Goal: Check status: Check status

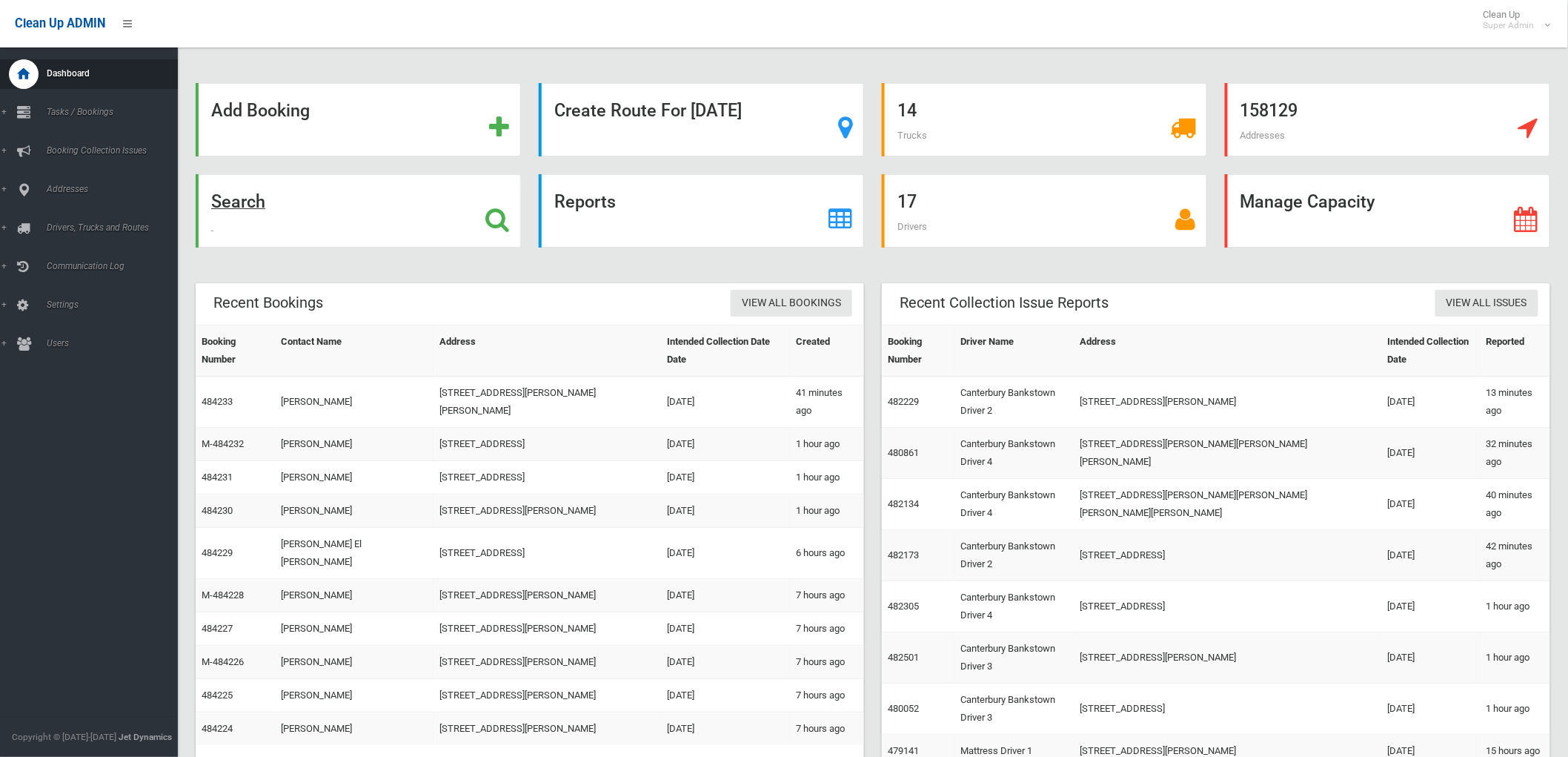
click at [342, 223] on div "Search" at bounding box center [358, 210] width 325 height 73
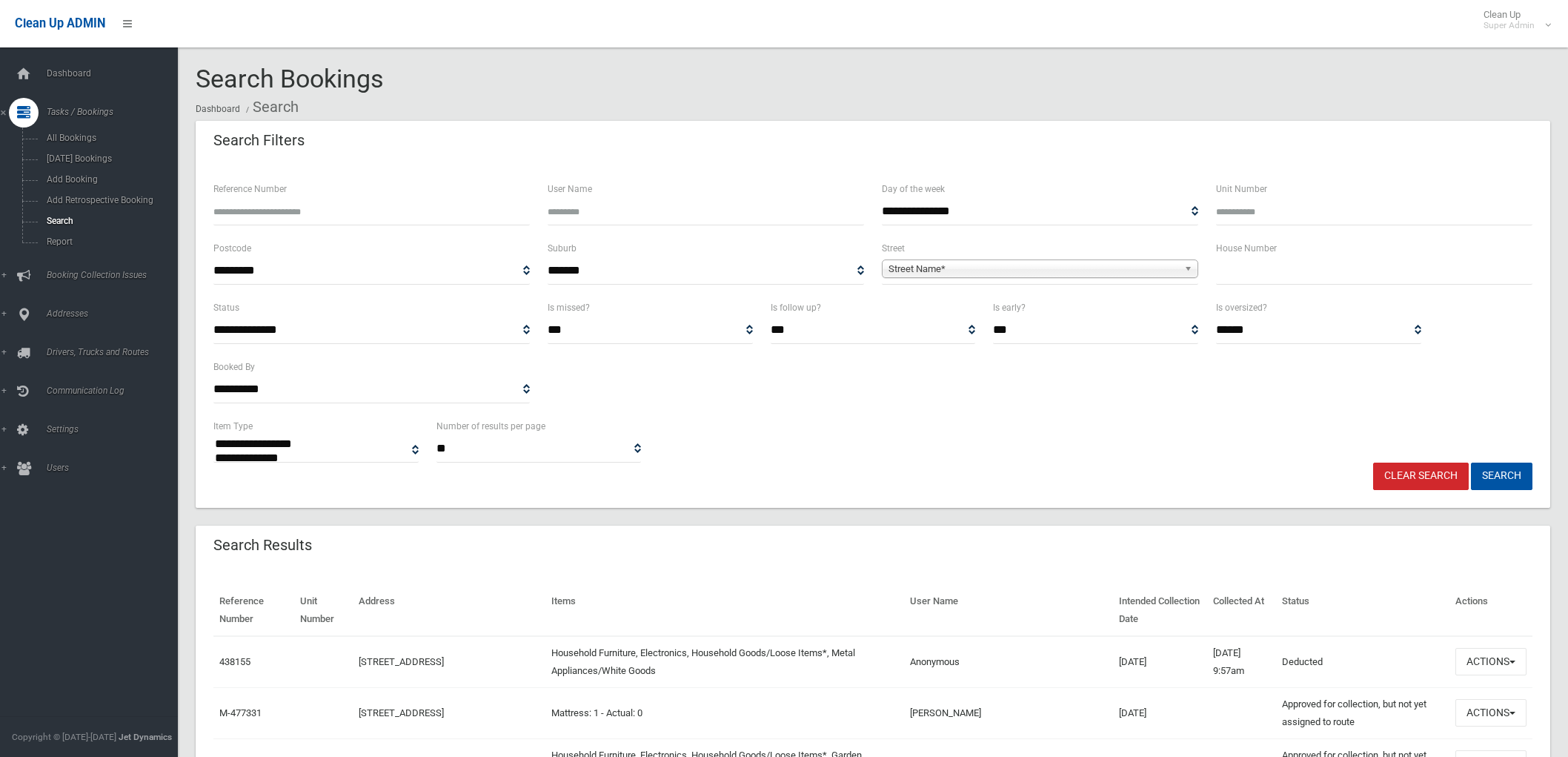
select select
click at [429, 213] on input "Reference Number" at bounding box center [371, 211] width 316 height 27
type input "******"
click at [1471, 463] on button "Search" at bounding box center [1502, 476] width 62 height 27
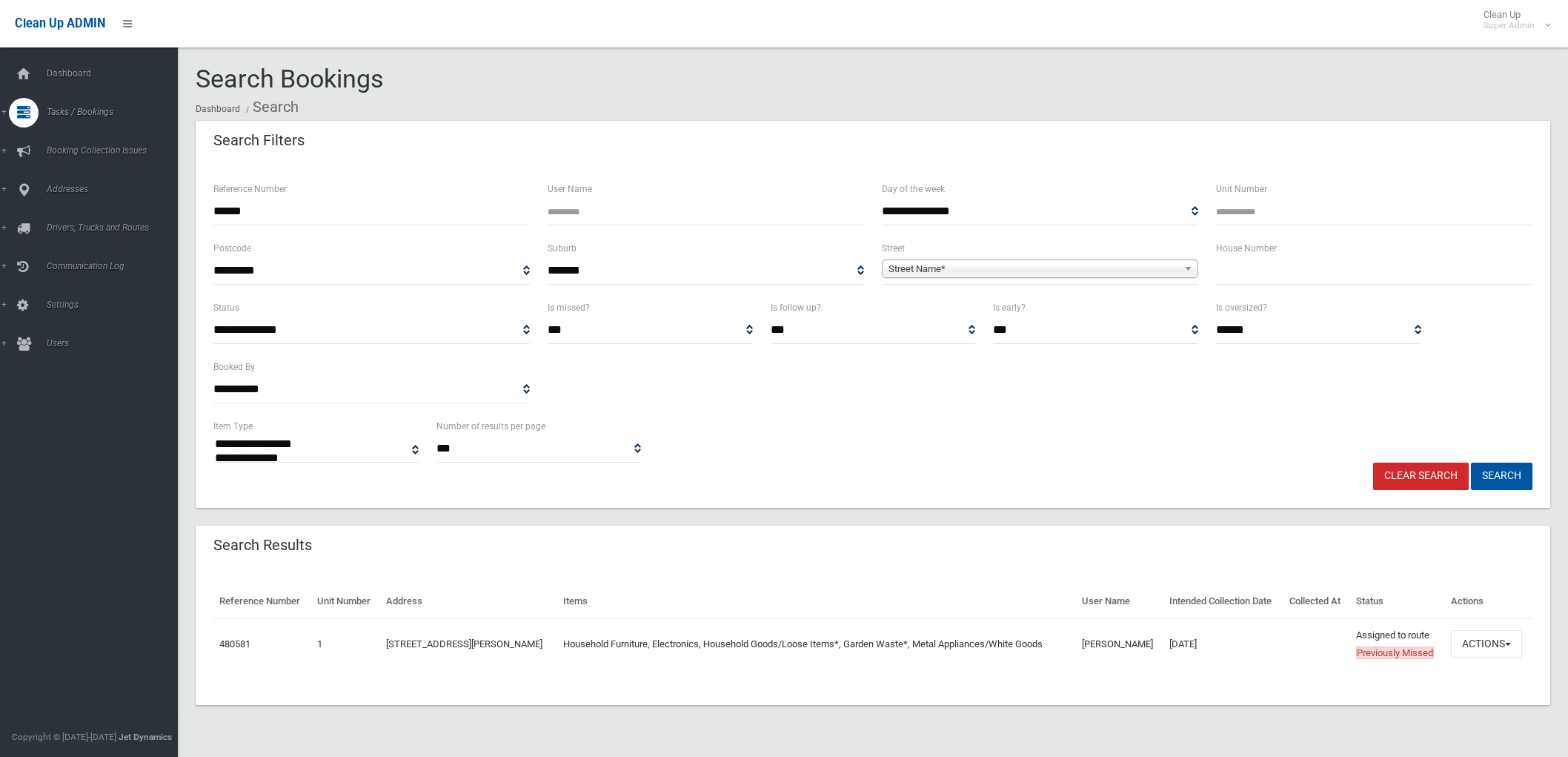
select select
click at [1505, 658] on button "Actions" at bounding box center [1487, 644] width 71 height 27
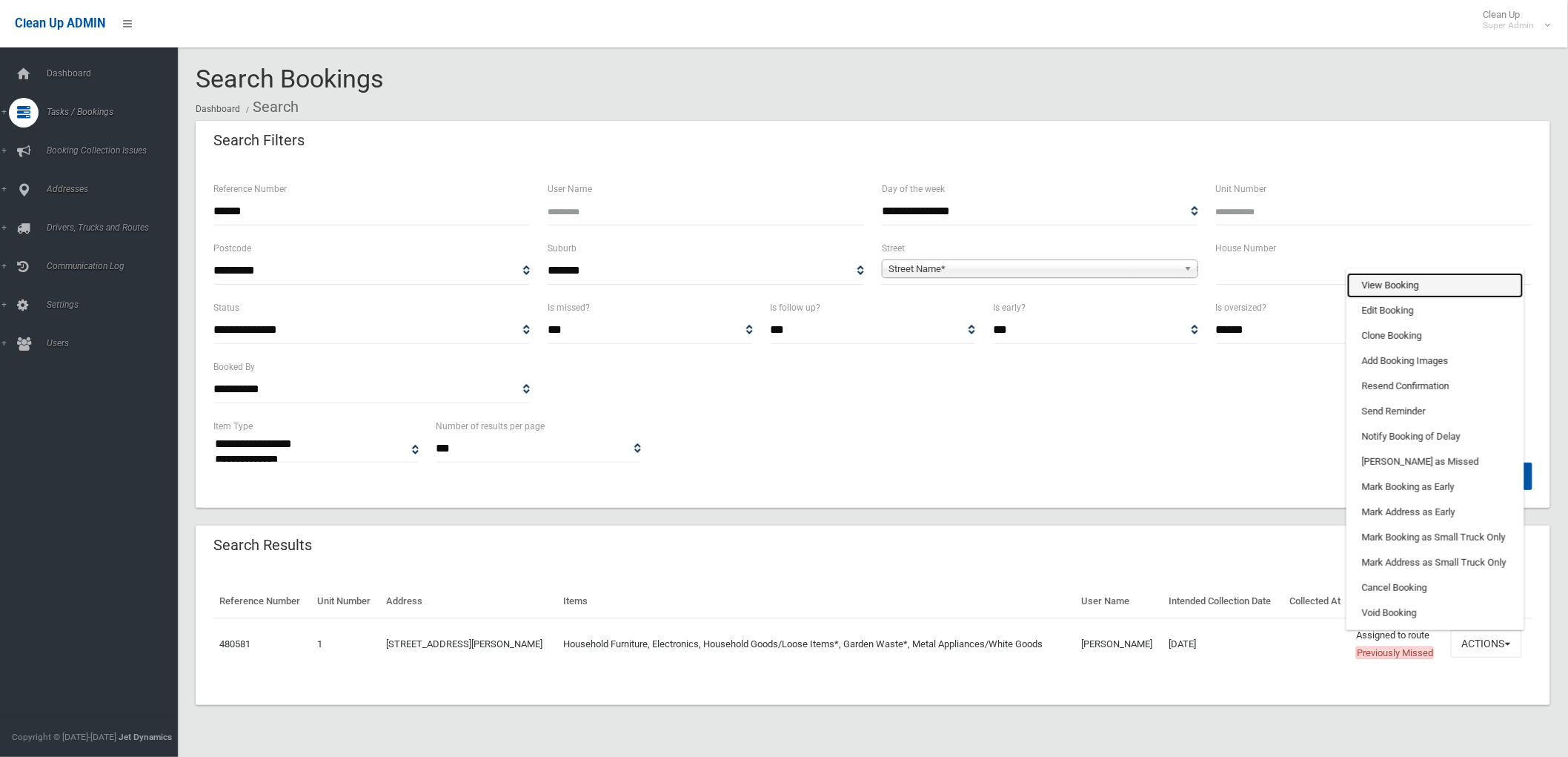
click at [1436, 298] on link "View Booking" at bounding box center [1435, 286] width 177 height 26
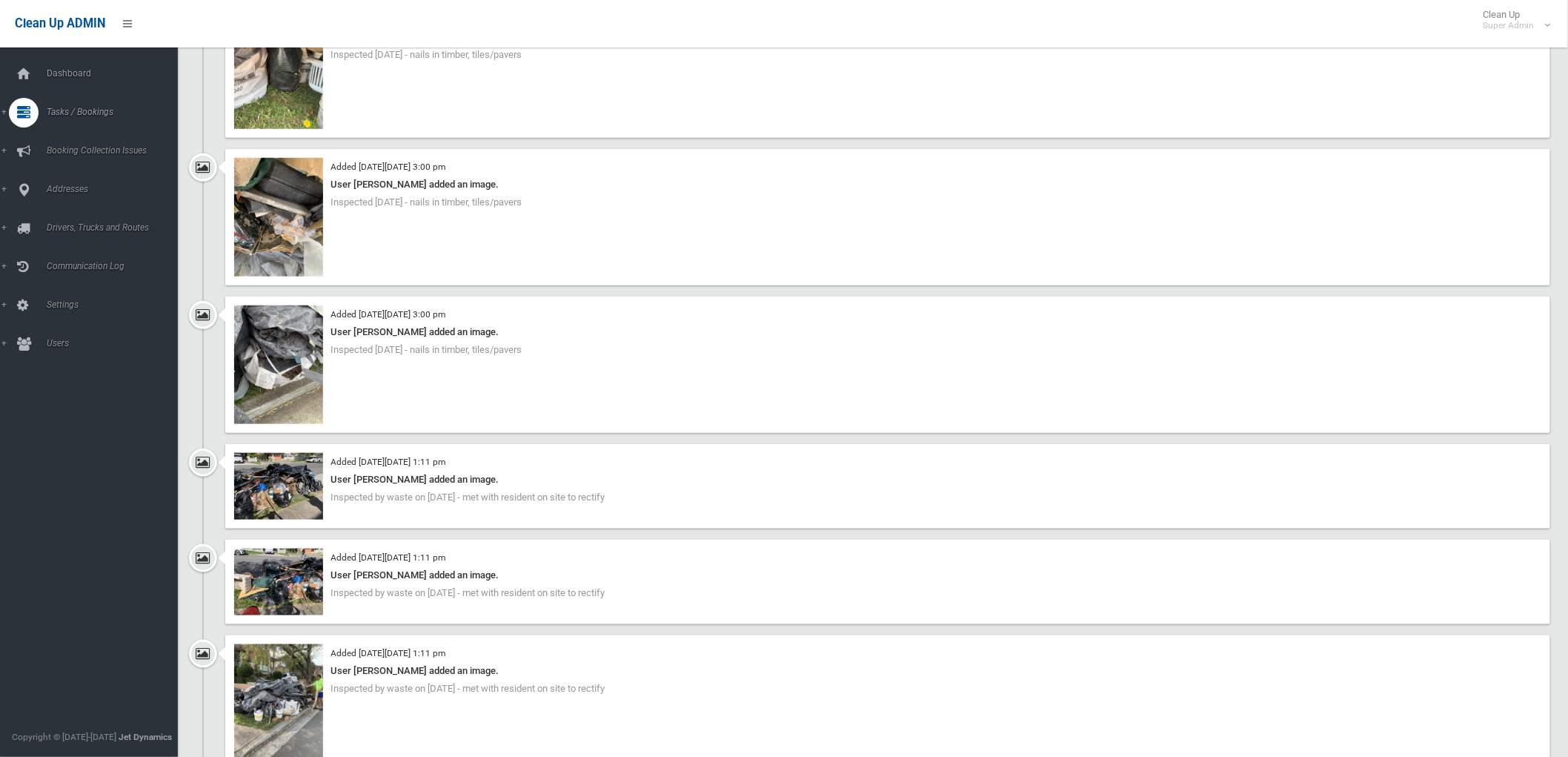
scroll to position [2966, 0]
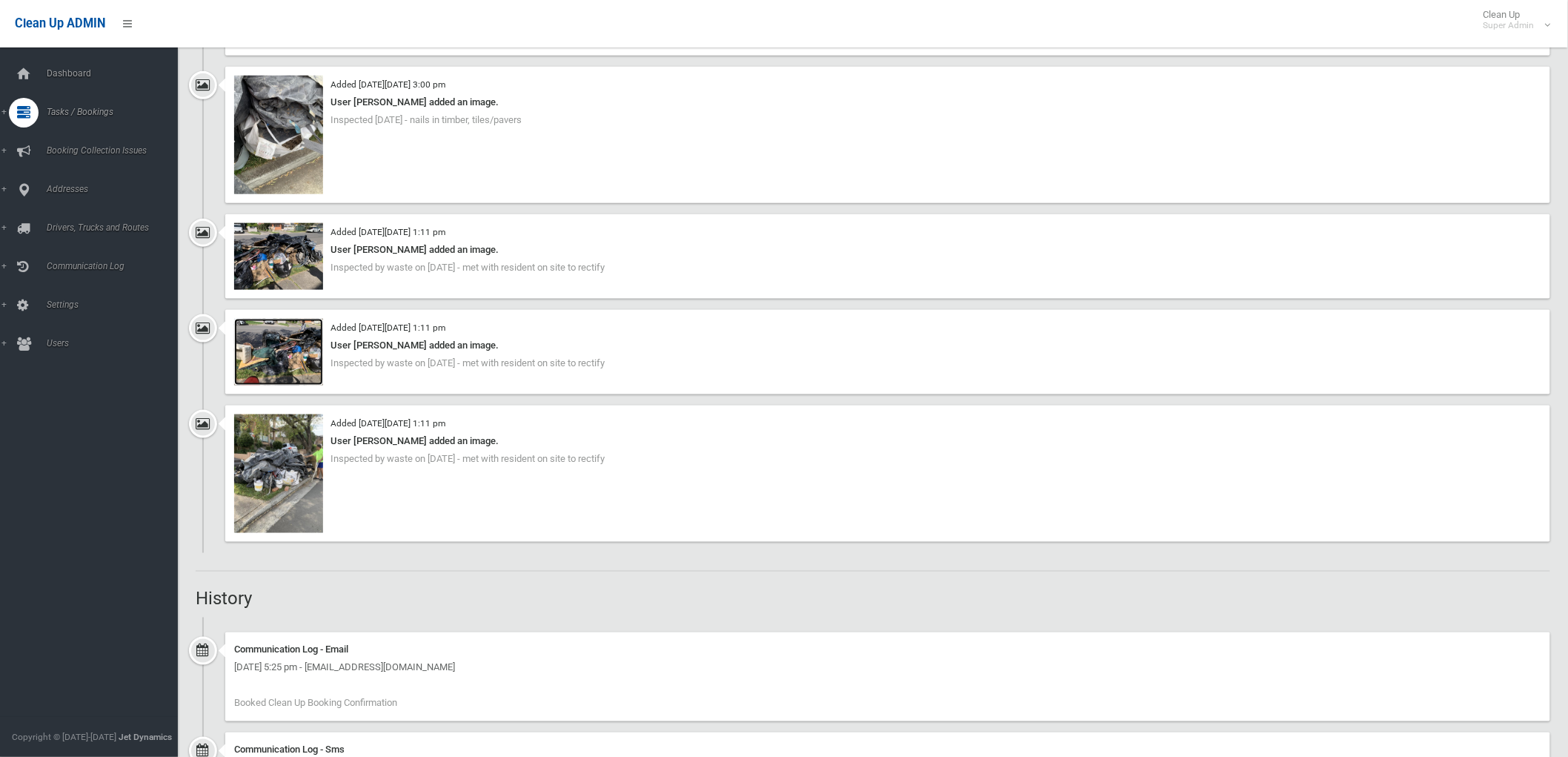
click at [301, 364] on img at bounding box center [278, 352] width 89 height 66
click at [301, 489] on img at bounding box center [278, 474] width 89 height 119
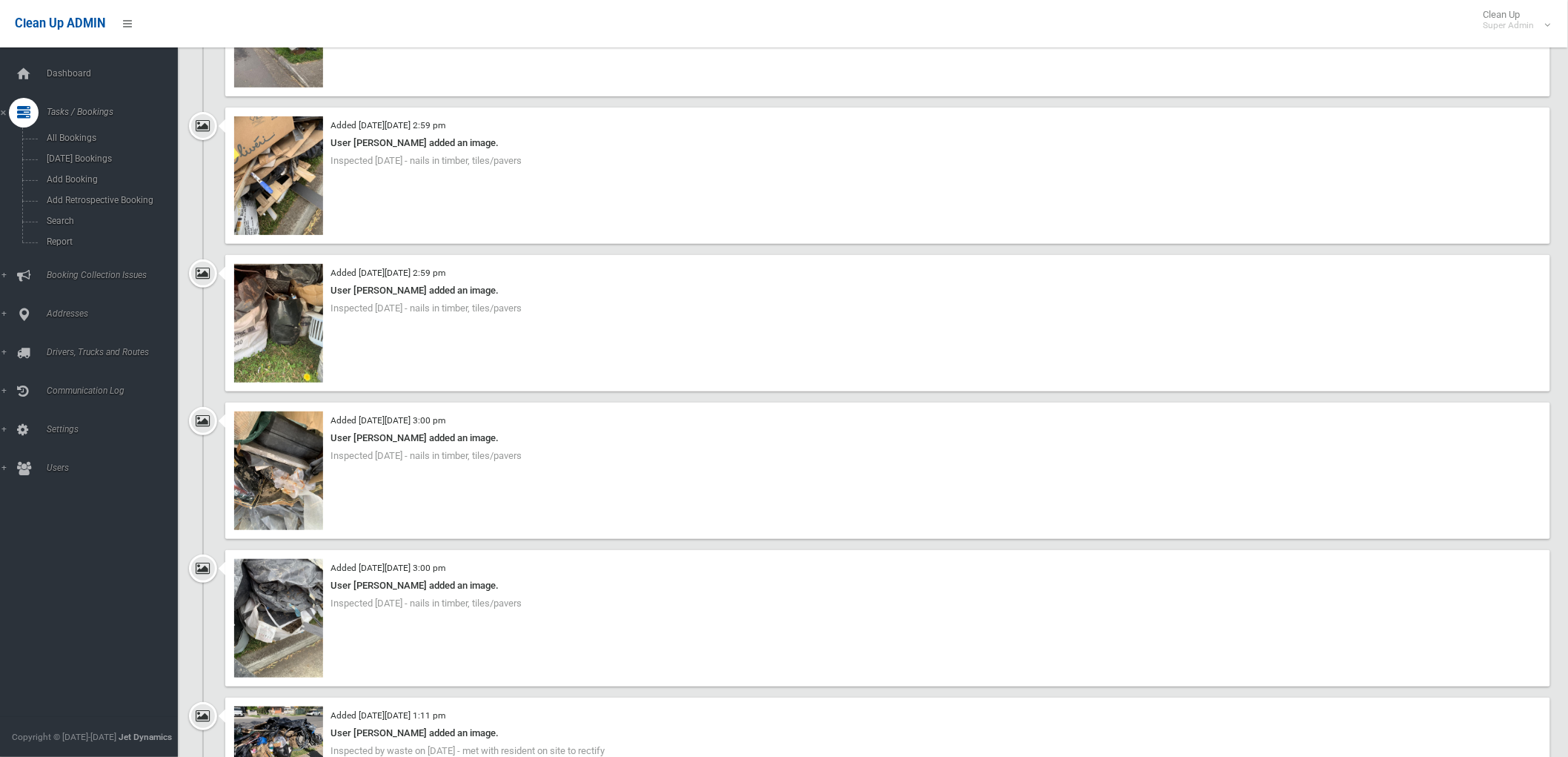
scroll to position [2471, 0]
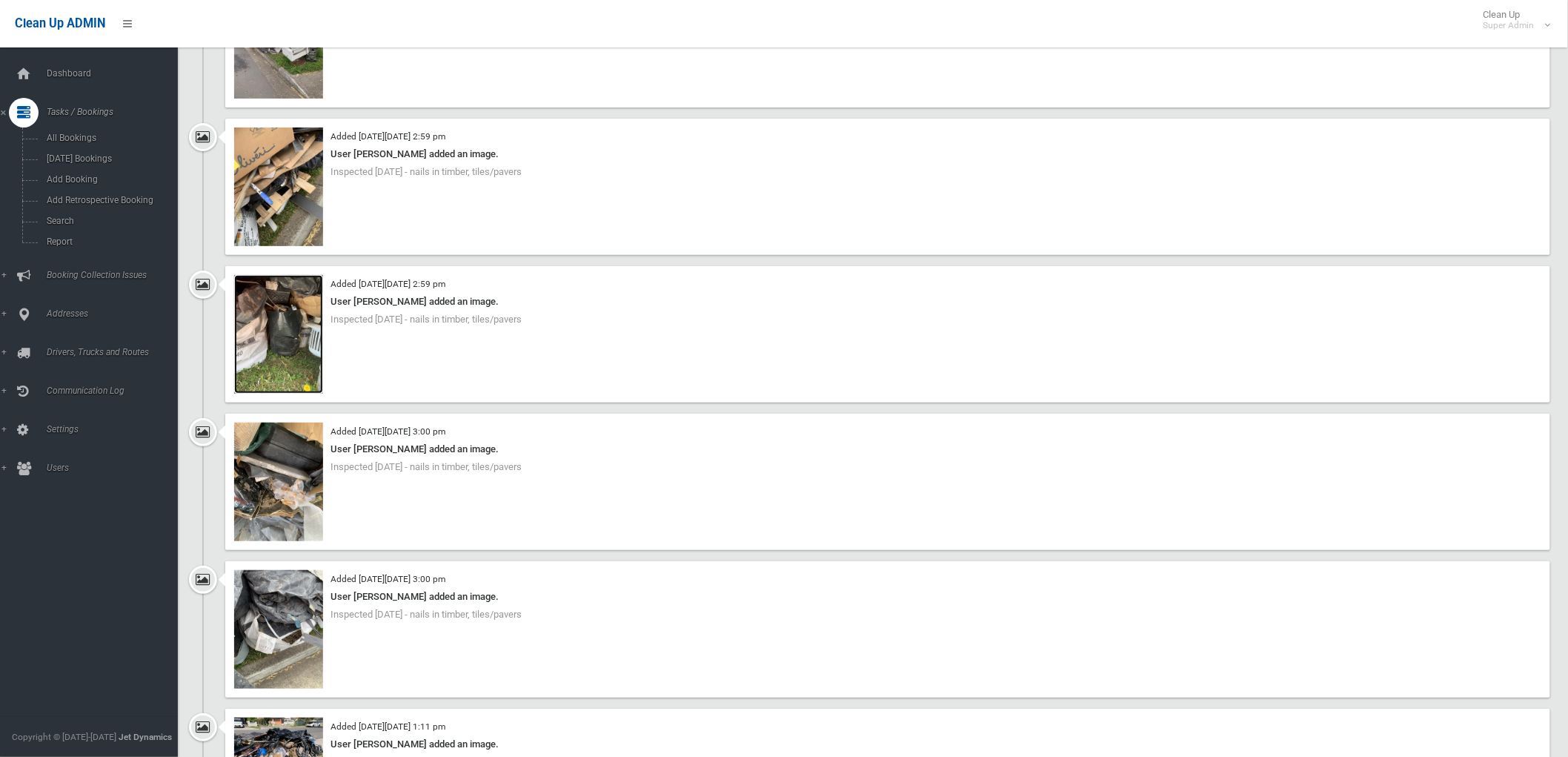
click at [305, 345] on img at bounding box center [278, 334] width 89 height 119
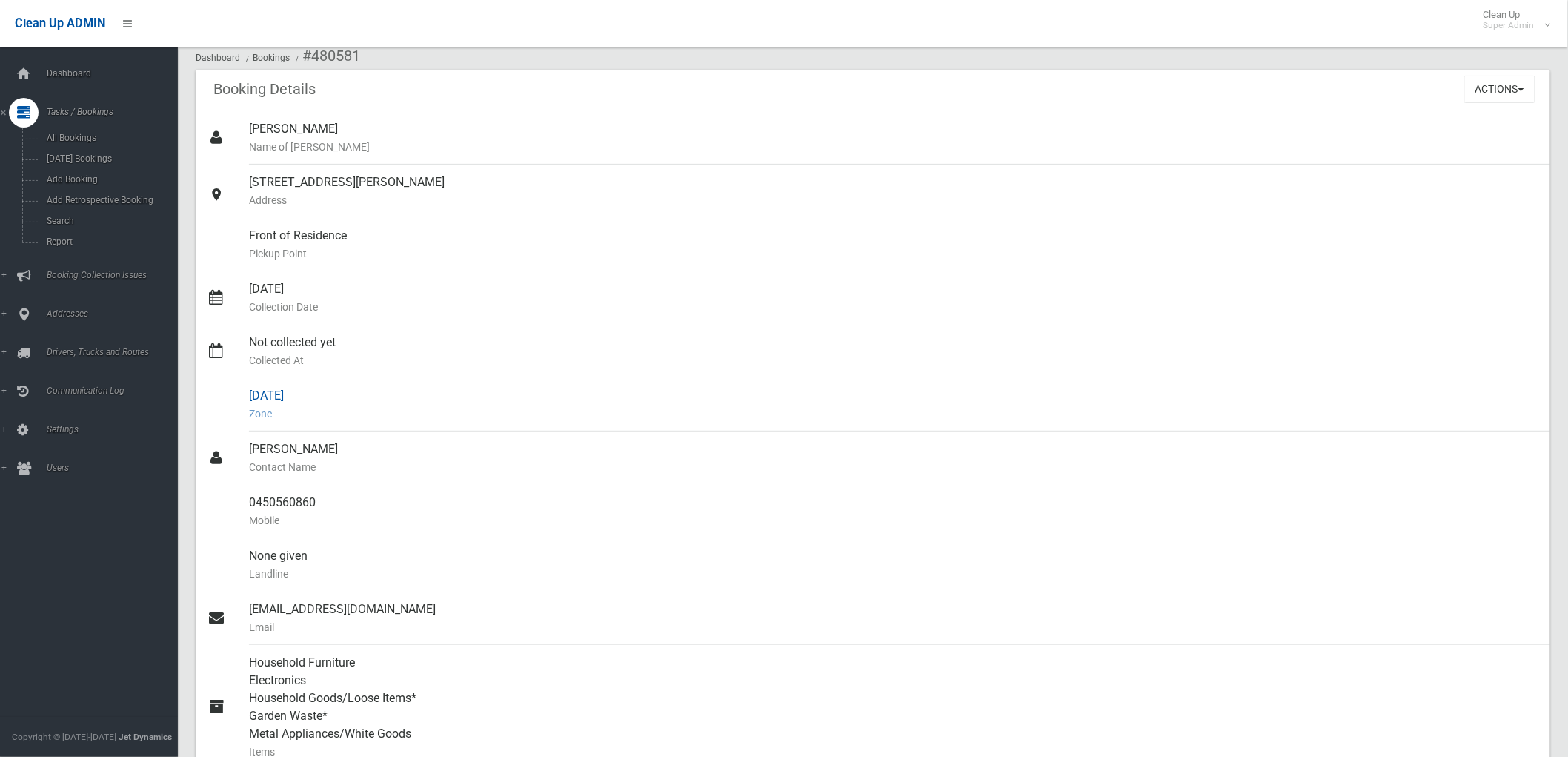
scroll to position [0, 0]
